Goal: Information Seeking & Learning: Find contact information

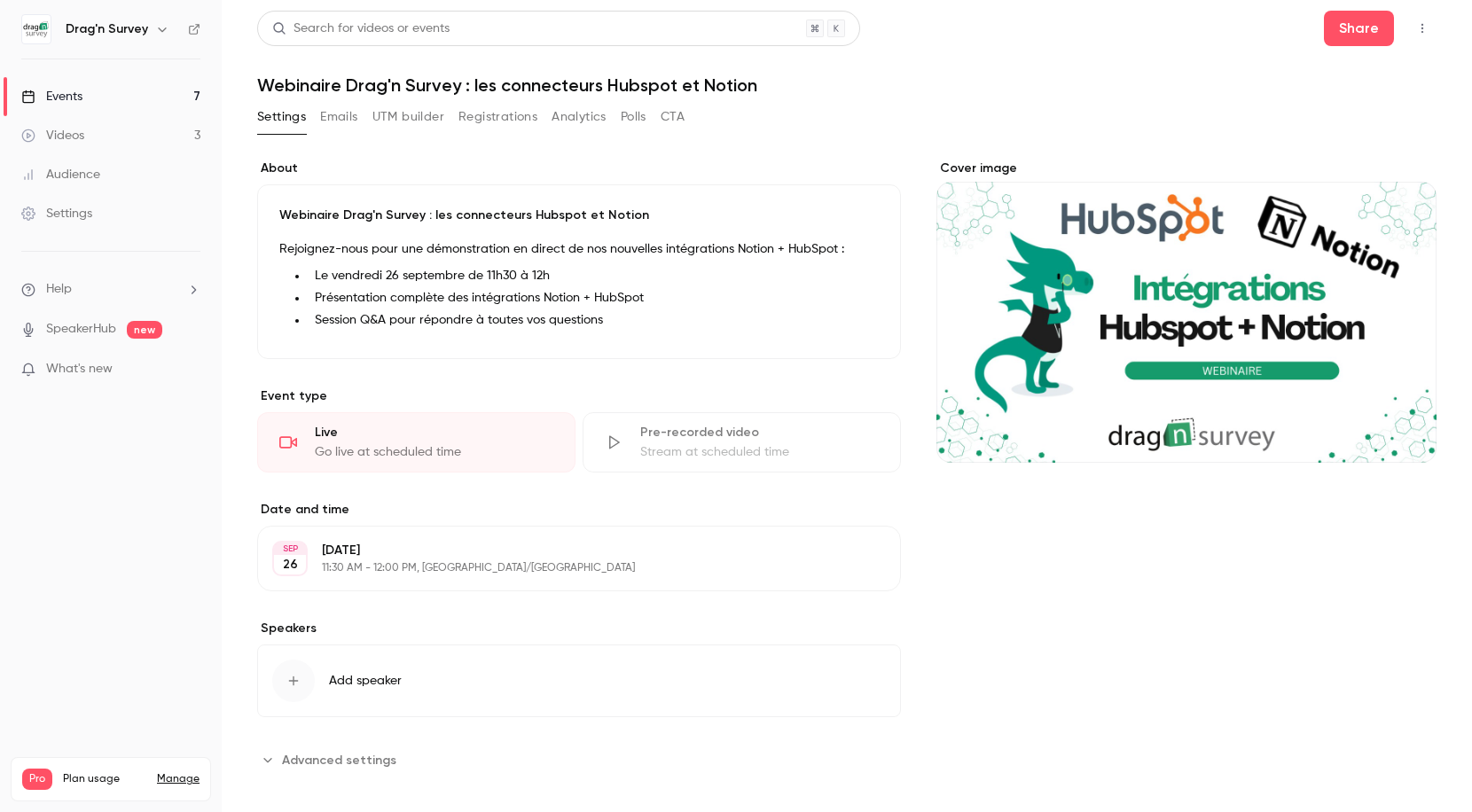
click at [1415, 24] on icon "button" at bounding box center [1421, 28] width 14 height 13
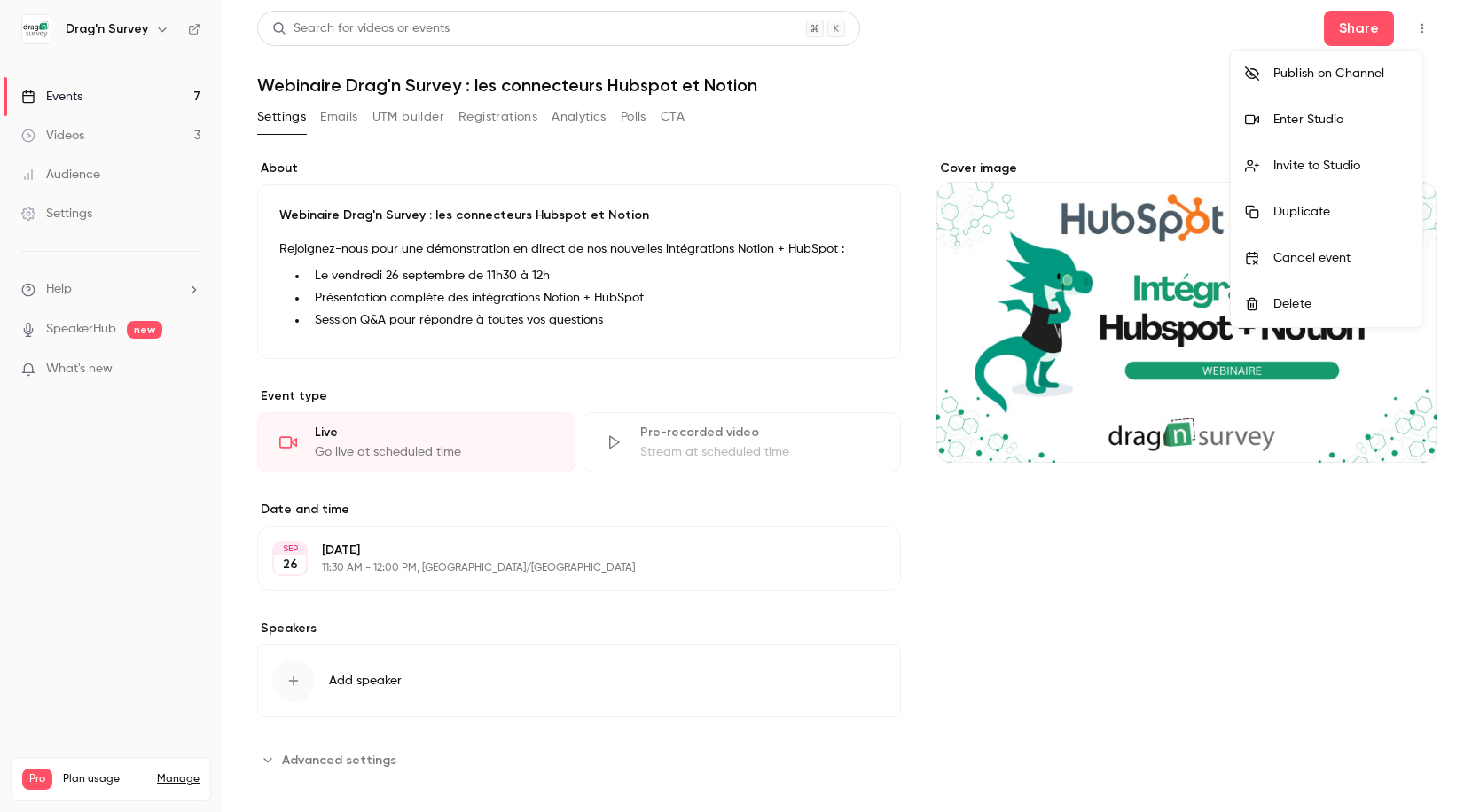
click at [1367, 108] on li "Enter Studio" at bounding box center [1325, 120] width 191 height 47
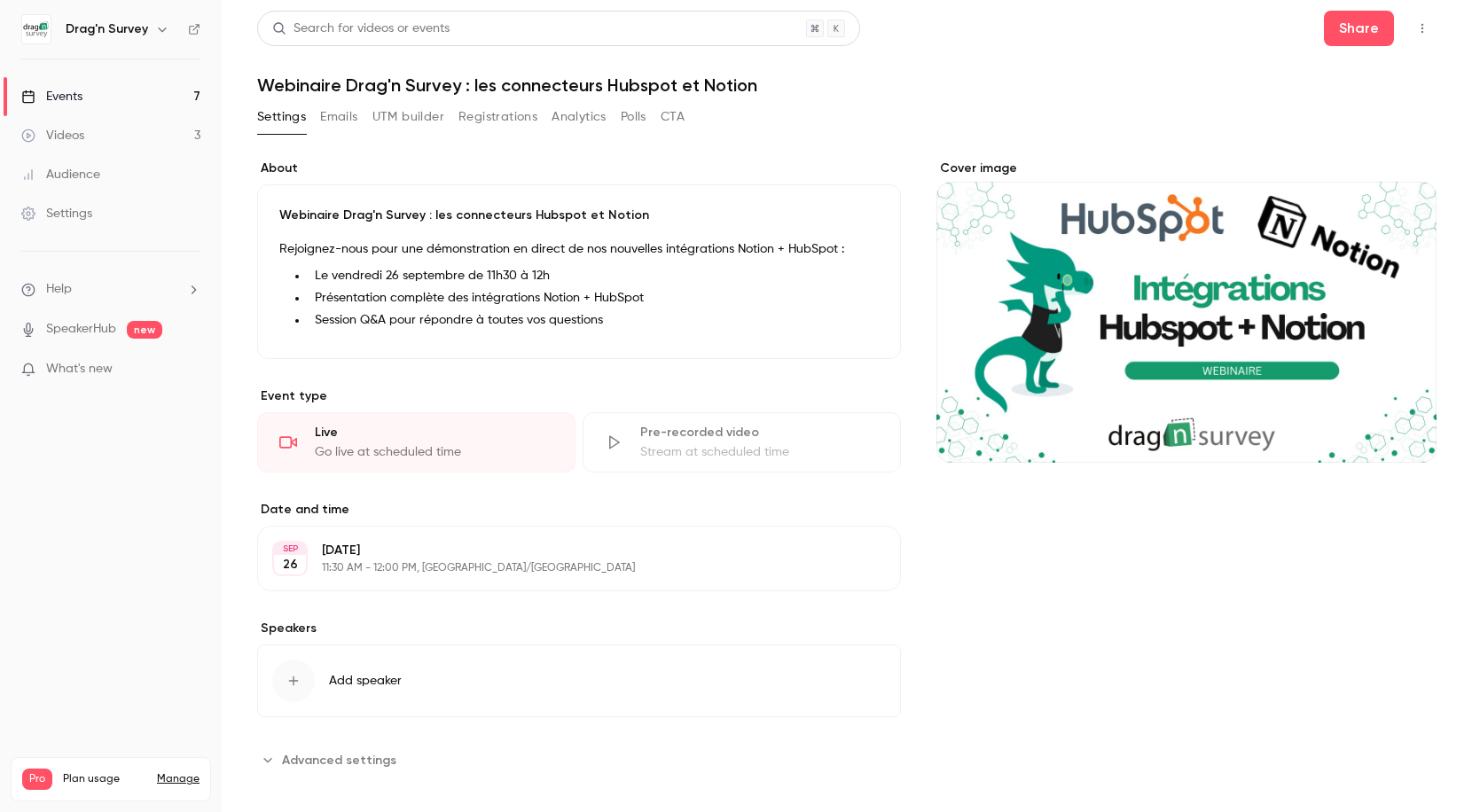
click at [72, 180] on div "Audience" at bounding box center [60, 174] width 79 height 18
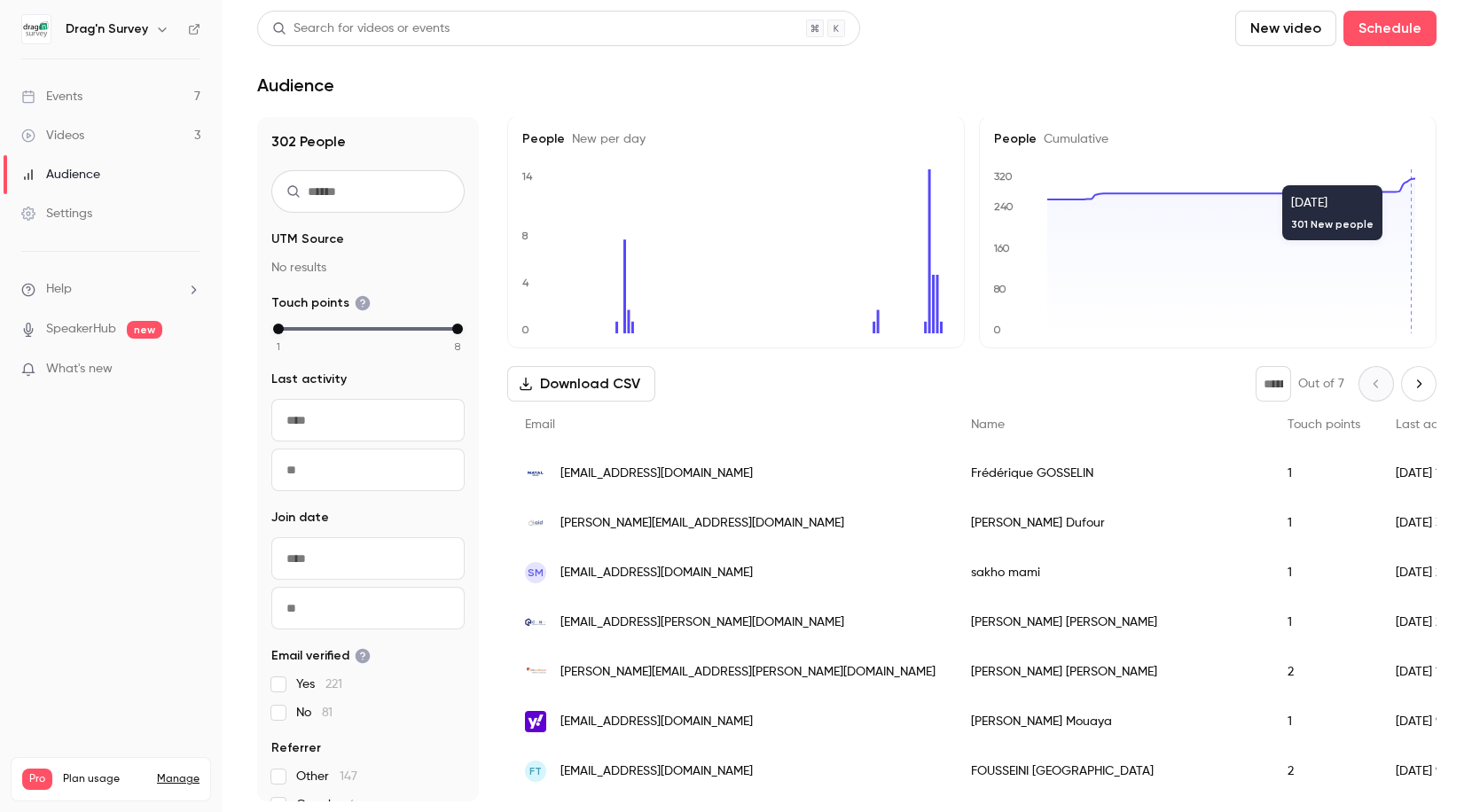
scroll to position [4, 0]
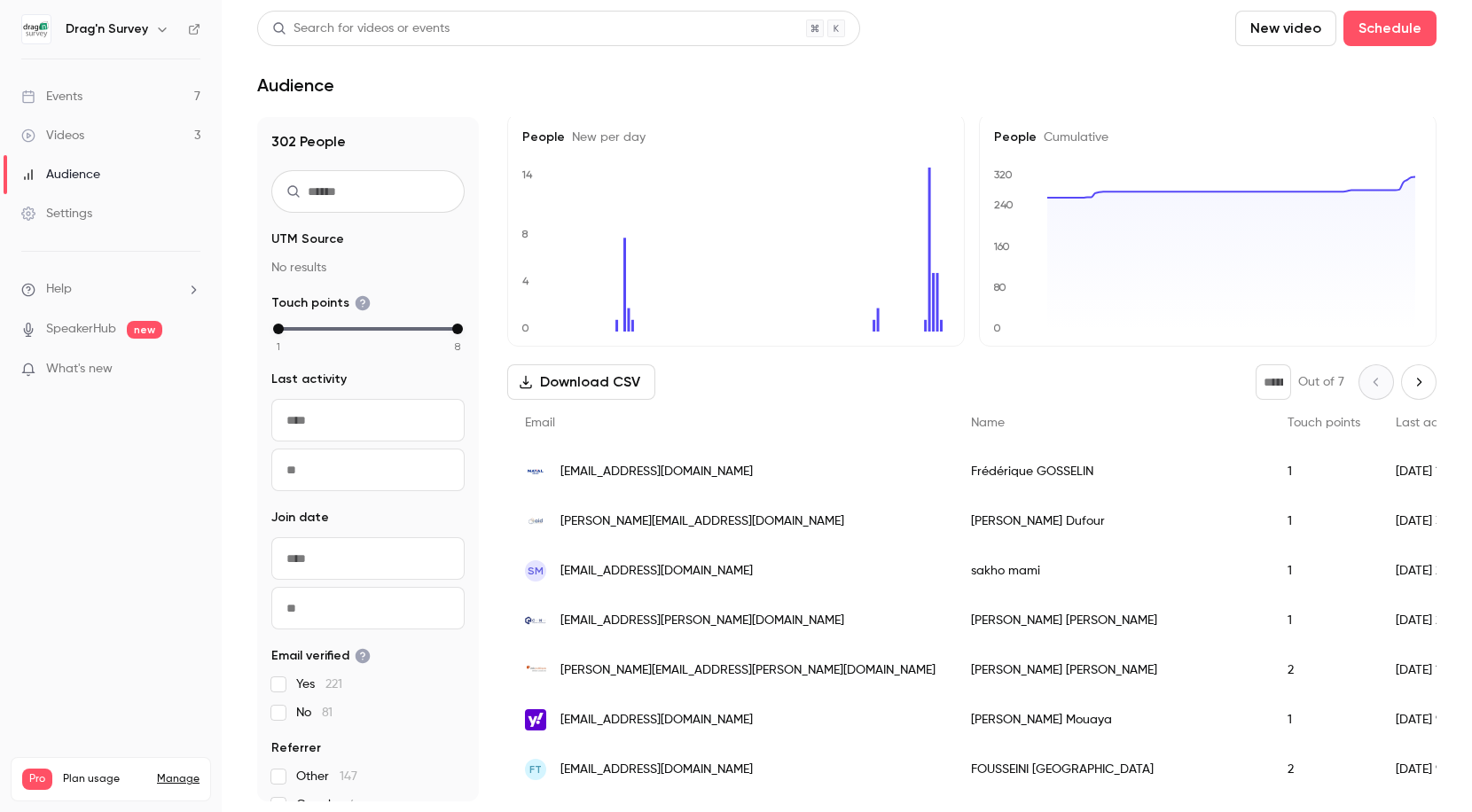
click at [101, 103] on link "Events 7" at bounding box center [111, 96] width 222 height 39
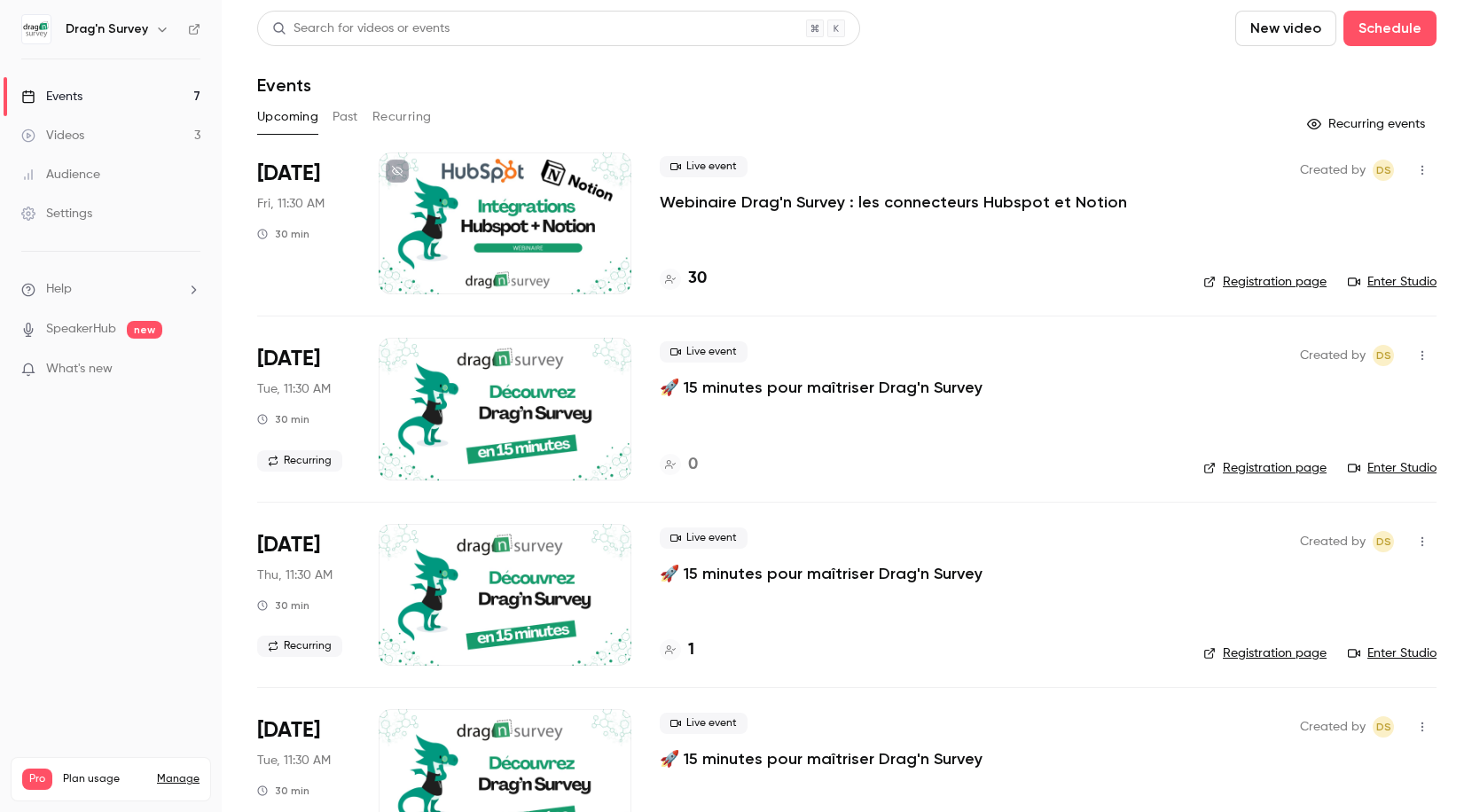
click at [819, 207] on p "Webinaire Drag'n Survey : les connecteurs Hubspot et Notion" at bounding box center [894, 201] width 468 height 21
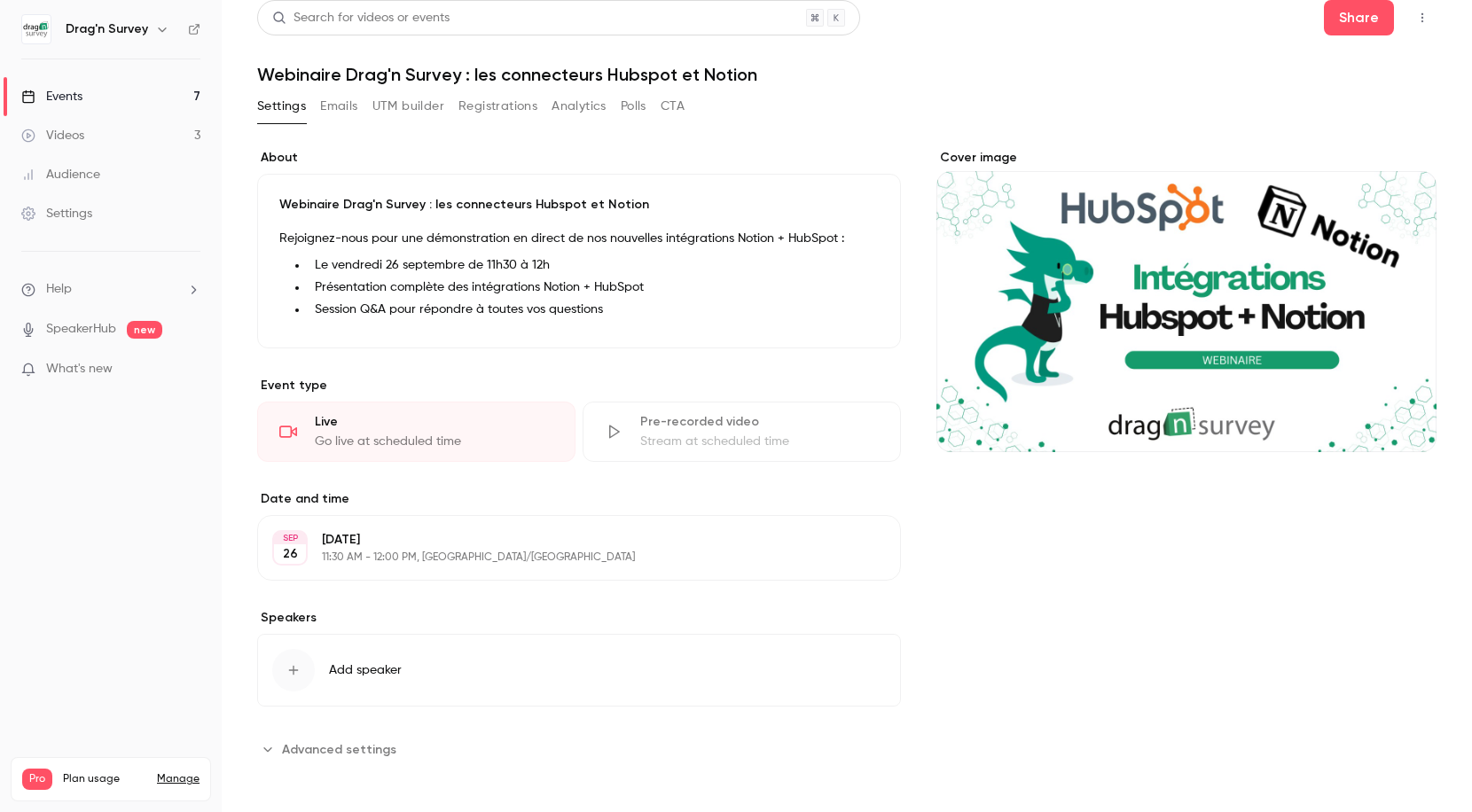
scroll to position [15, 0]
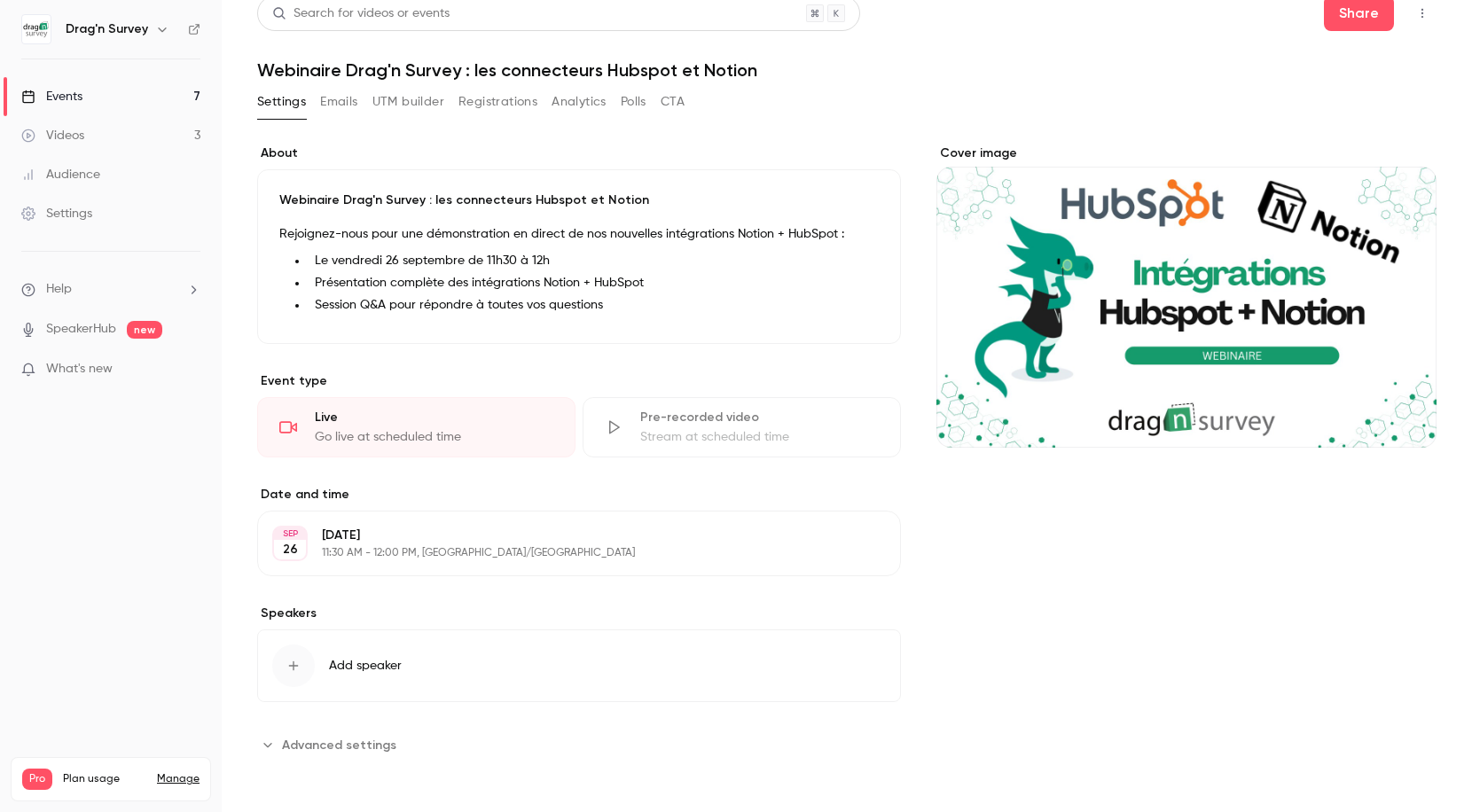
click at [519, 103] on button "Registrations" at bounding box center [498, 102] width 79 height 29
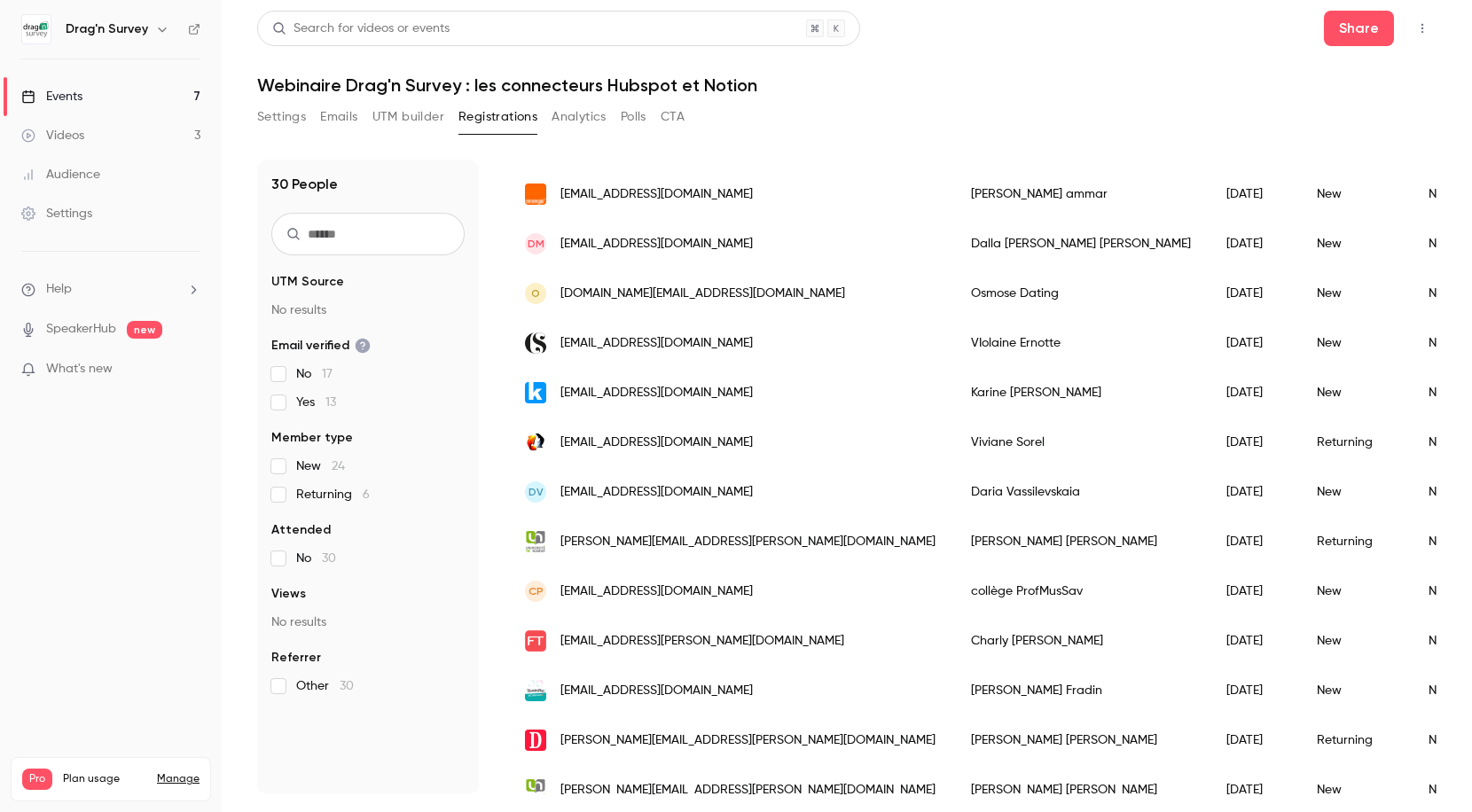
scroll to position [808, 0]
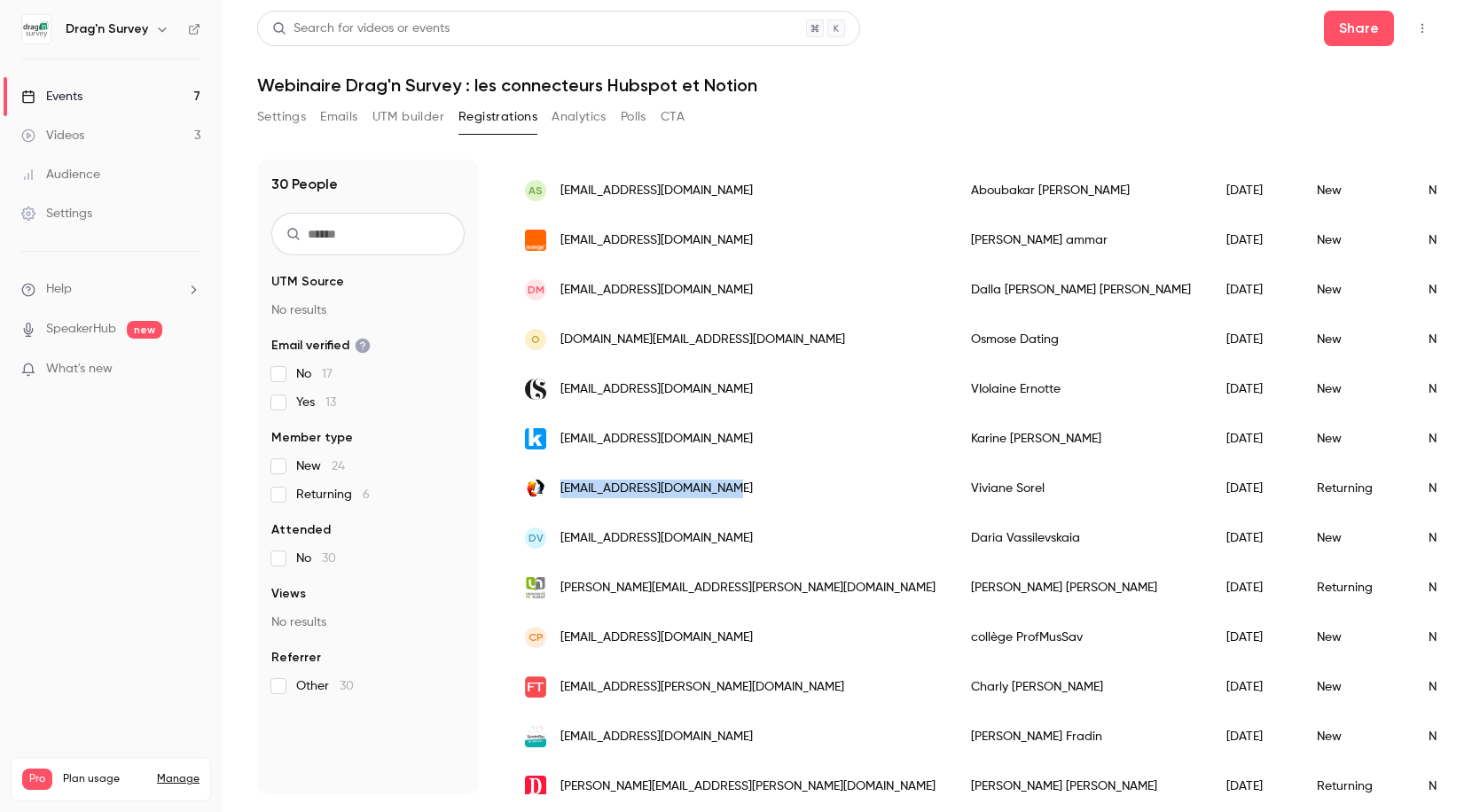
copy span "[EMAIL_ADDRESS][DOMAIN_NAME]"
drag, startPoint x: 743, startPoint y: 493, endPoint x: 555, endPoint y: 492, distance: 188.0
click at [555, 492] on div "[EMAIL_ADDRESS][DOMAIN_NAME]" at bounding box center [730, 488] width 446 height 50
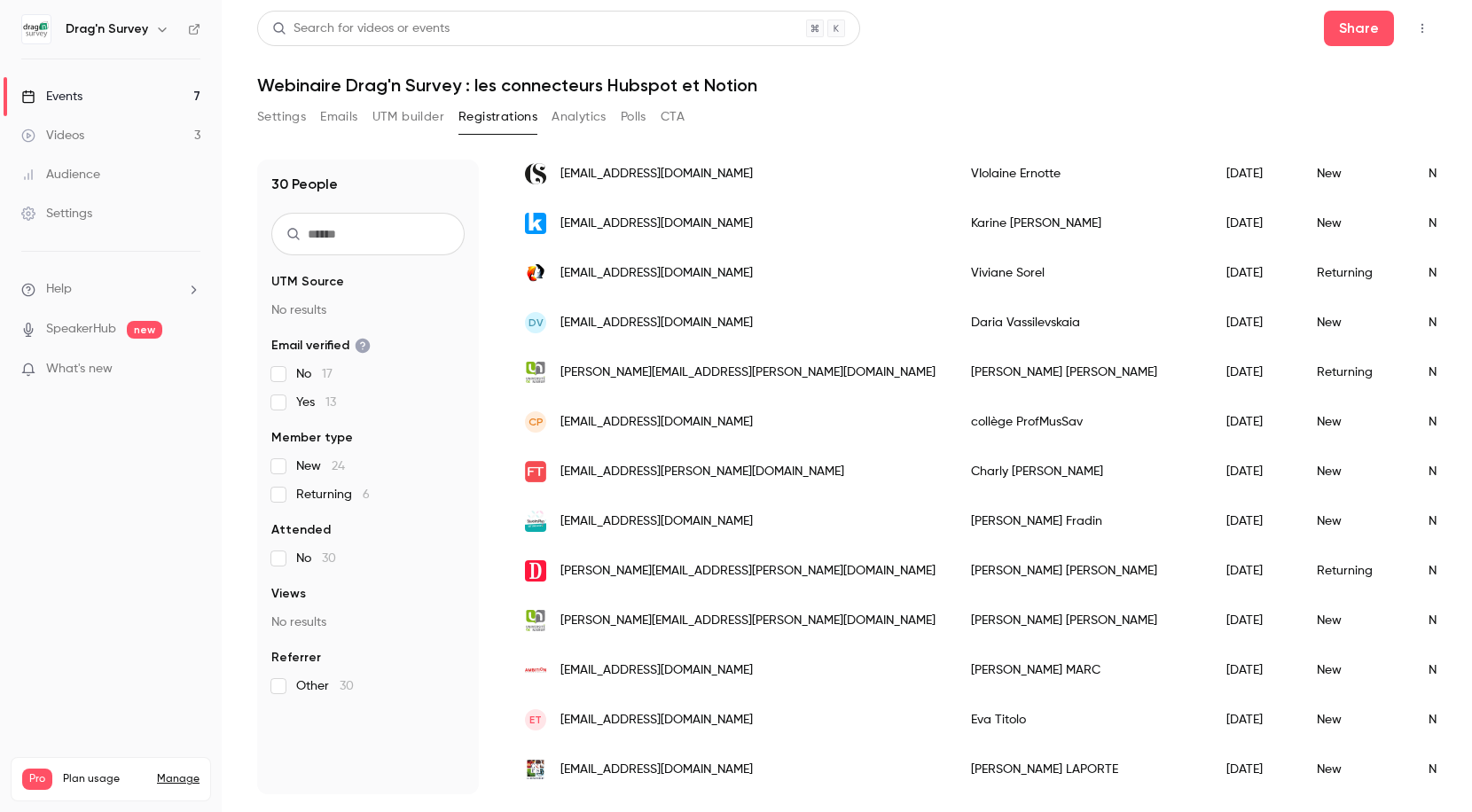
scroll to position [0, 0]
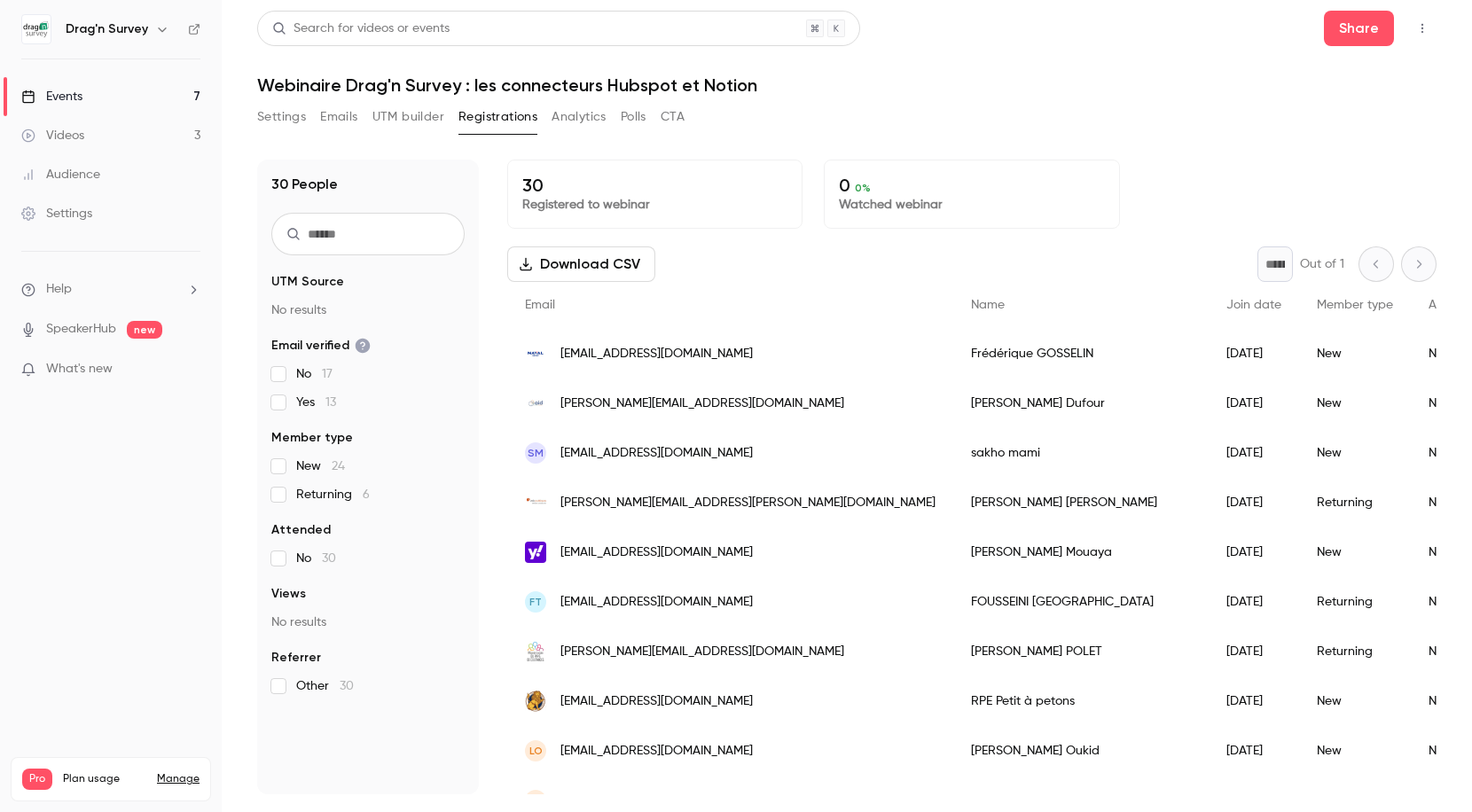
copy span "[EMAIL_ADDRESS][DOMAIN_NAME]"
drag, startPoint x: 561, startPoint y: 354, endPoint x: 772, endPoint y: 355, distance: 211.0
click at [772, 355] on div "[EMAIL_ADDRESS][DOMAIN_NAME]" at bounding box center [730, 354] width 446 height 50
